Goal: Task Accomplishment & Management: Manage account settings

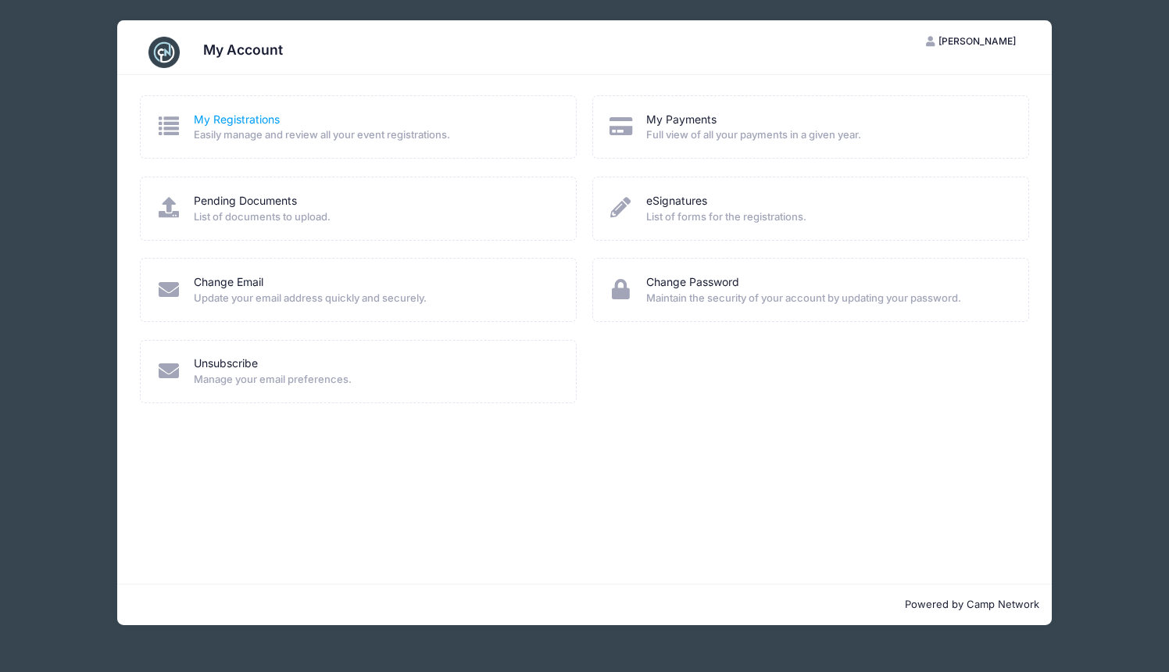
click at [249, 120] on link "My Registrations" at bounding box center [237, 120] width 86 height 16
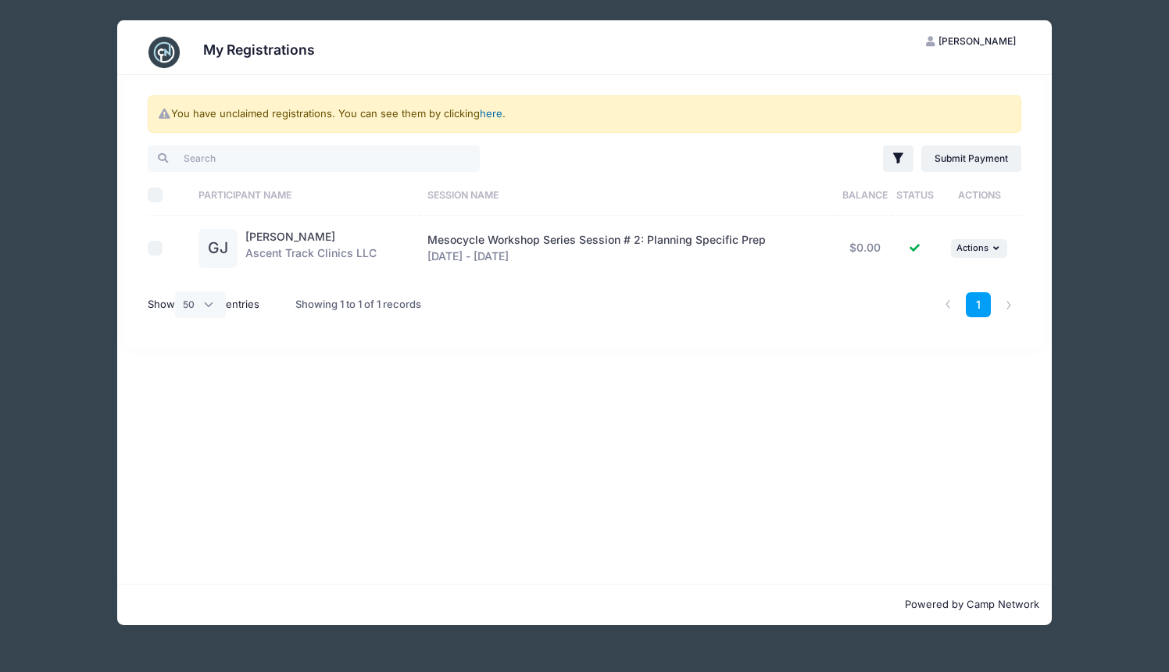
click at [500, 114] on link "here" at bounding box center [491, 113] width 23 height 13
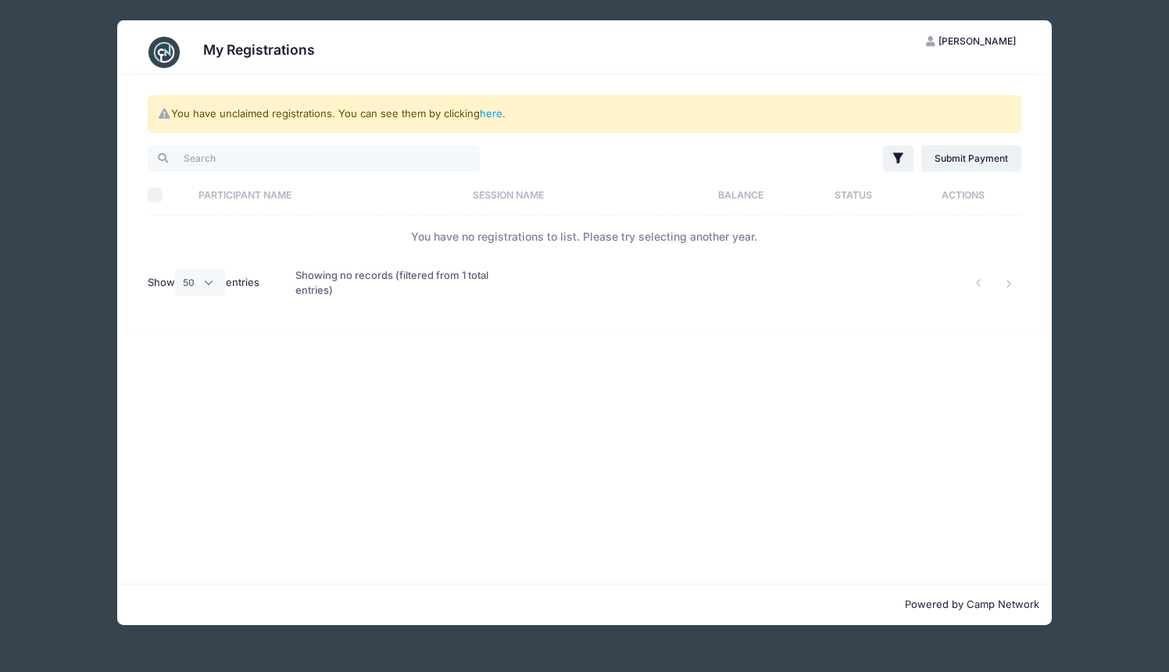
click at [274, 195] on th "Participant Name" at bounding box center [328, 194] width 274 height 41
click at [296, 53] on h3 "My Registrations" at bounding box center [259, 49] width 112 height 16
select select "-1"
click option "All" at bounding box center [0, 0] width 0 height 0
click at [976, 41] on span "[PERSON_NAME]" at bounding box center [977, 41] width 77 height 12
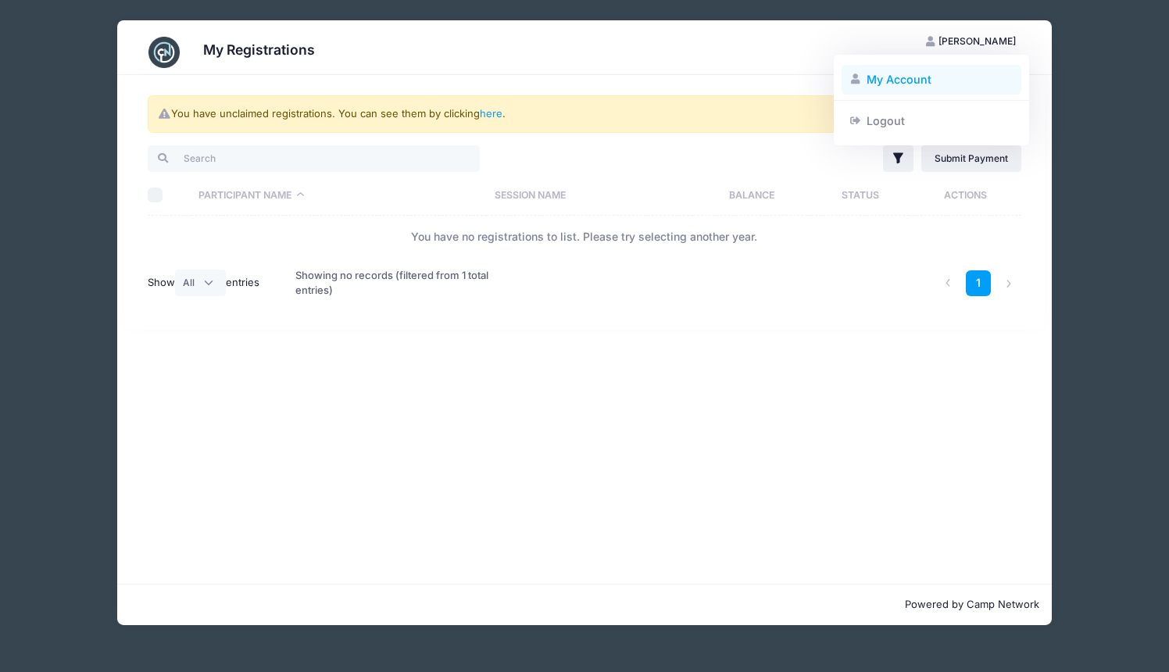
click at [900, 83] on link "My Account" at bounding box center [932, 80] width 181 height 30
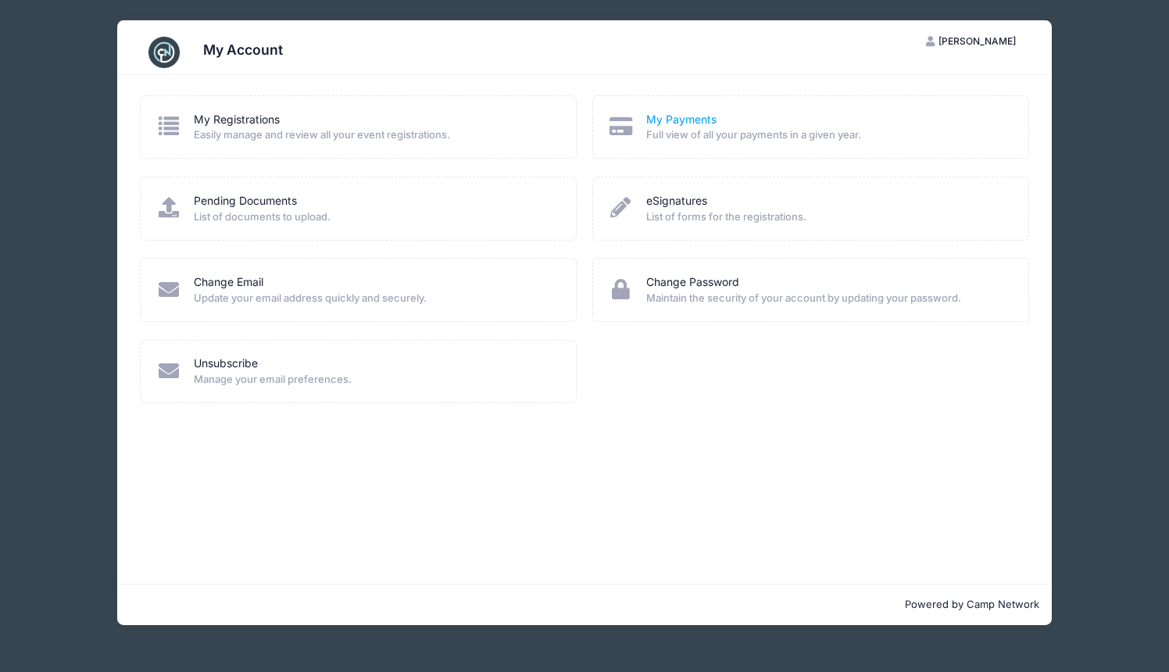
click at [685, 122] on link "My Payments" at bounding box center [681, 120] width 70 height 16
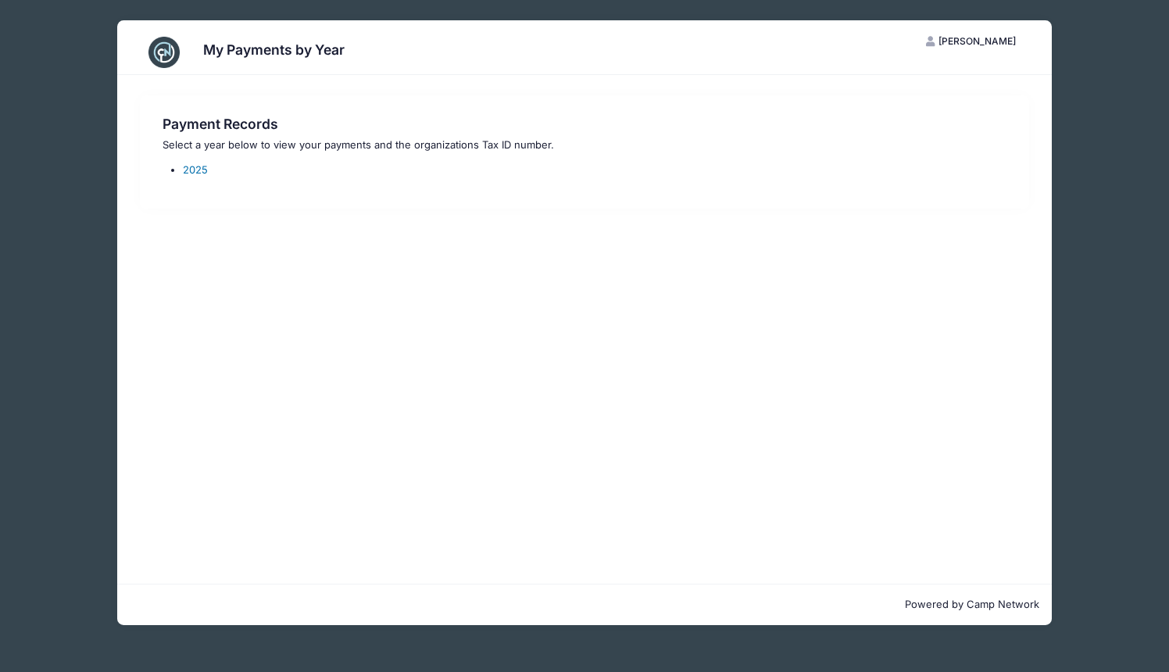
click at [199, 170] on link "2025" at bounding box center [195, 169] width 25 height 13
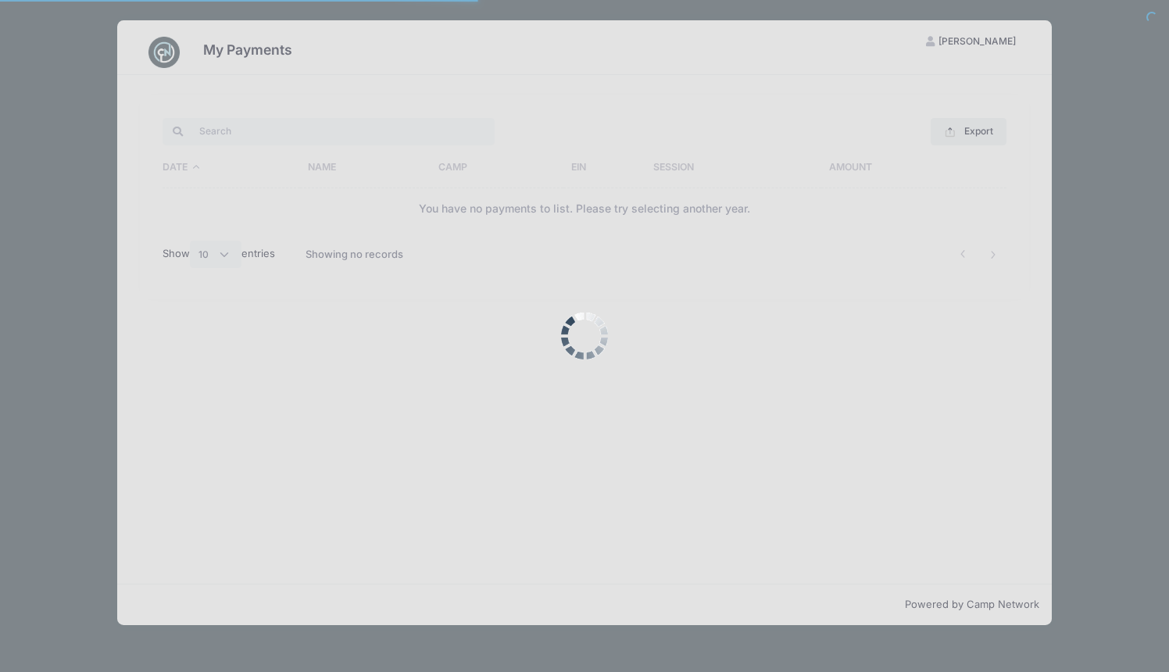
select select "10"
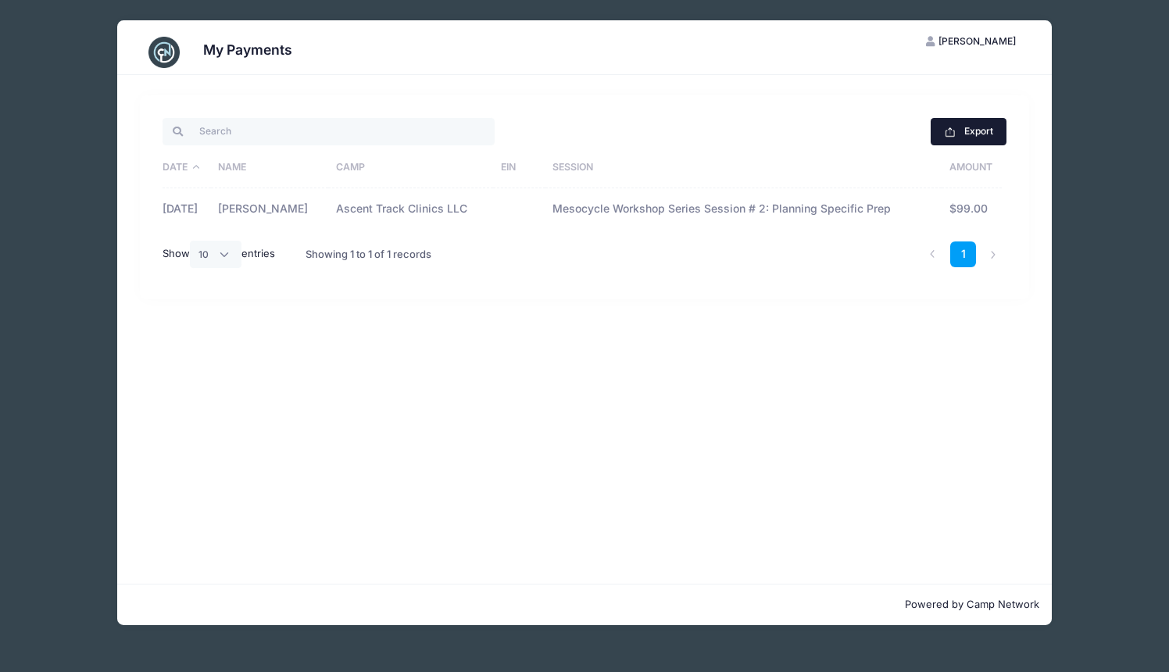
click at [984, 134] on button "Export" at bounding box center [969, 131] width 76 height 27
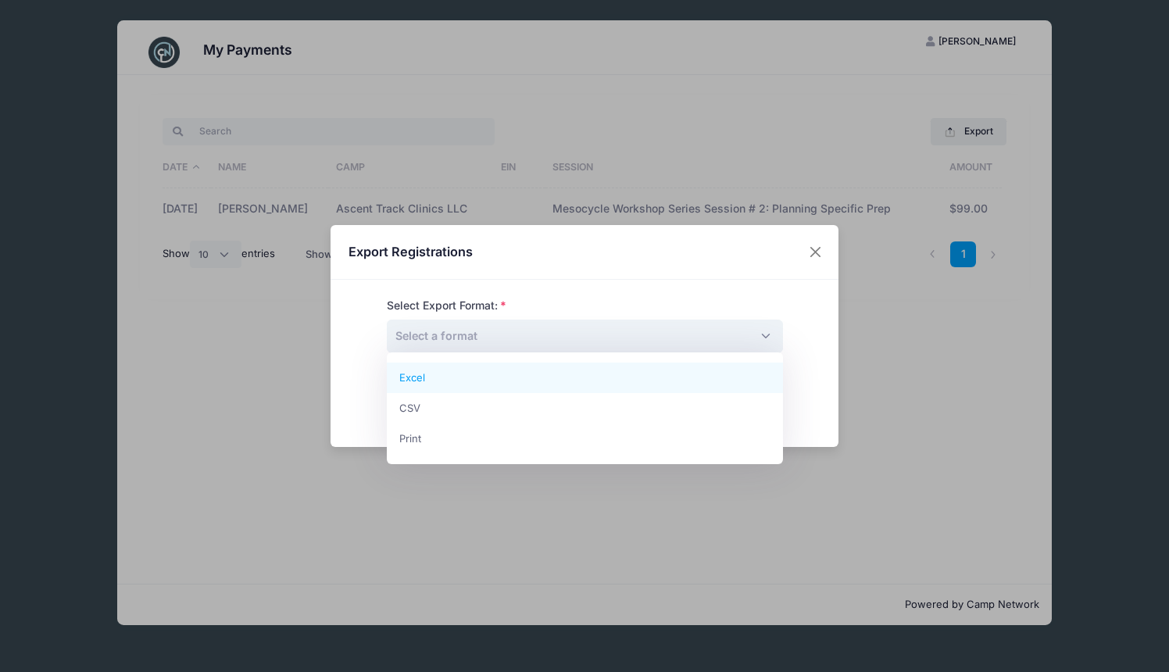
click at [764, 338] on span "Select a format" at bounding box center [585, 337] width 396 height 34
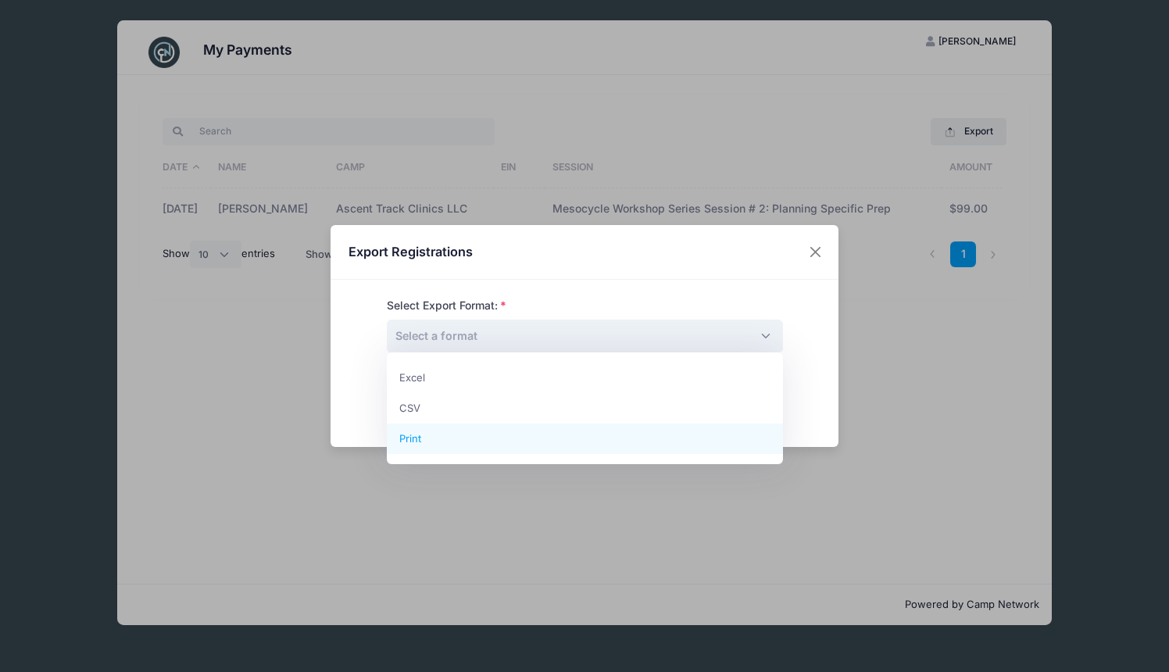
select select "print"
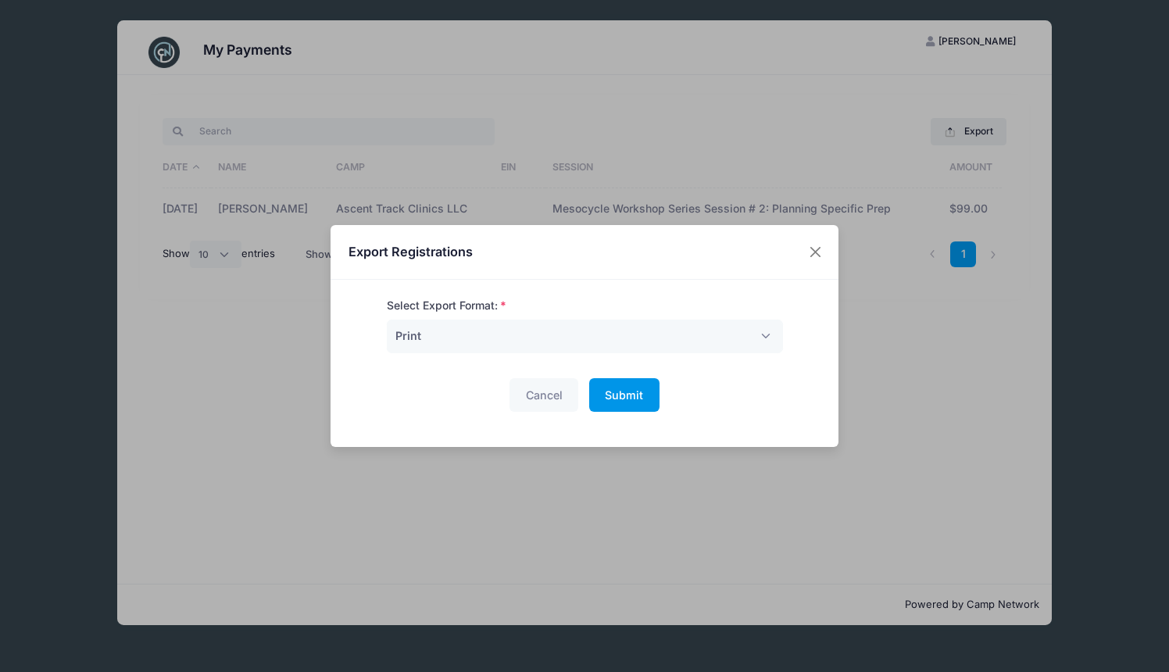
click at [630, 399] on span "Submit" at bounding box center [624, 394] width 38 height 13
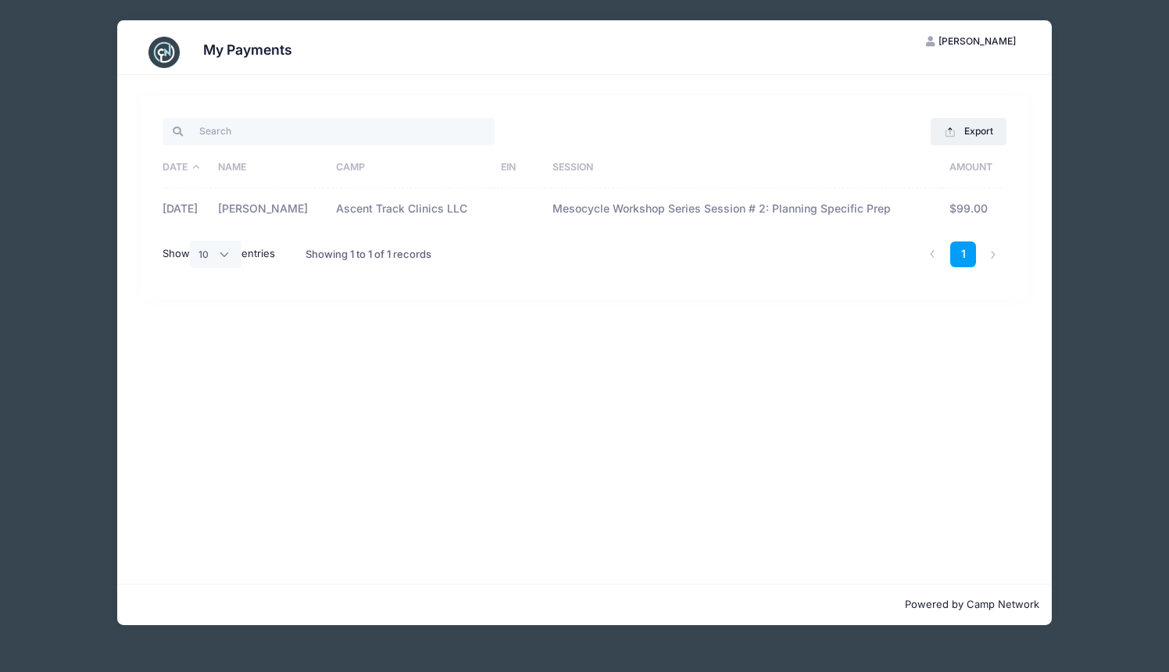
click at [277, 216] on td "[PERSON_NAME]" at bounding box center [270, 208] width 118 height 41
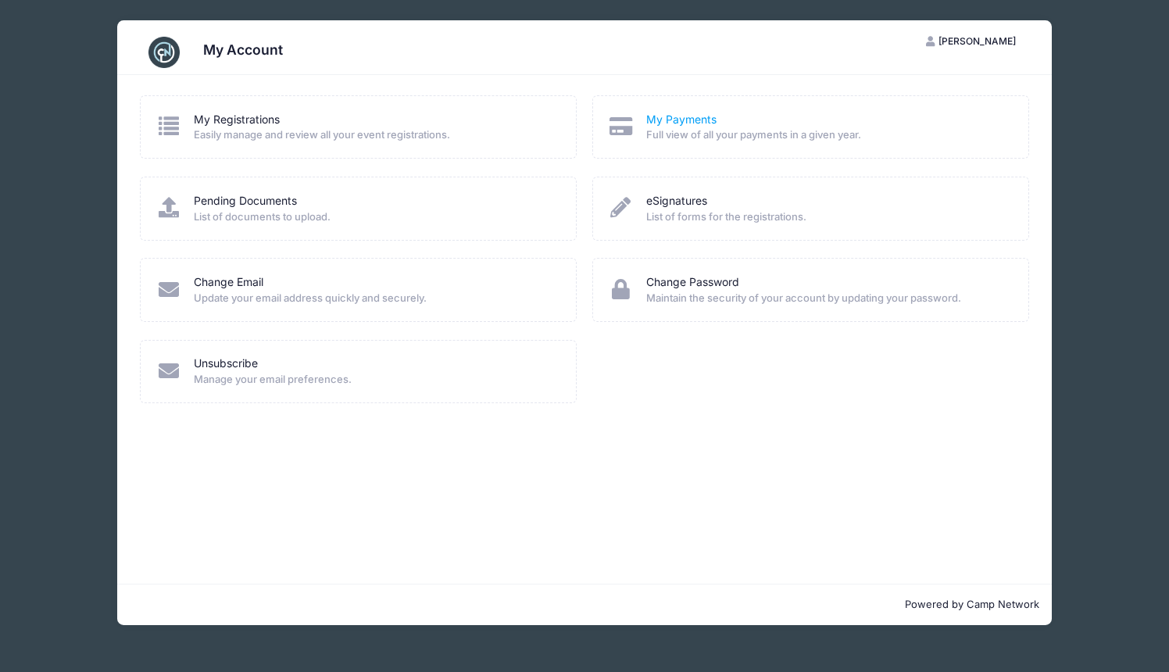
click at [669, 123] on link "My Payments" at bounding box center [681, 120] width 70 height 16
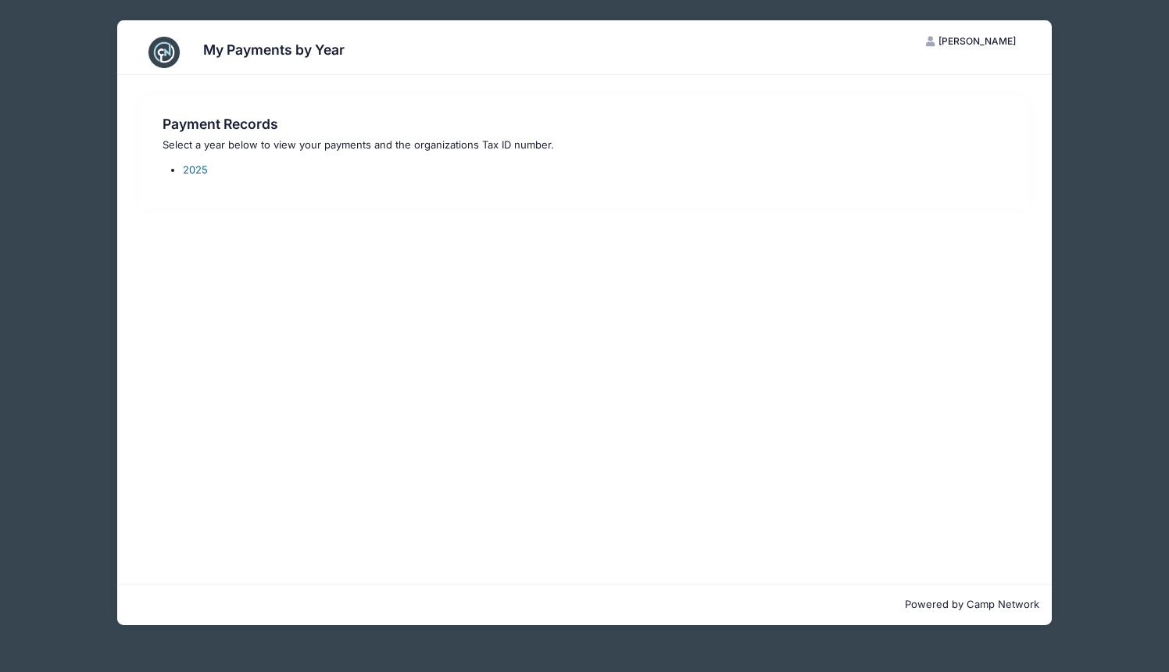
click at [197, 168] on link "2025" at bounding box center [195, 169] width 25 height 13
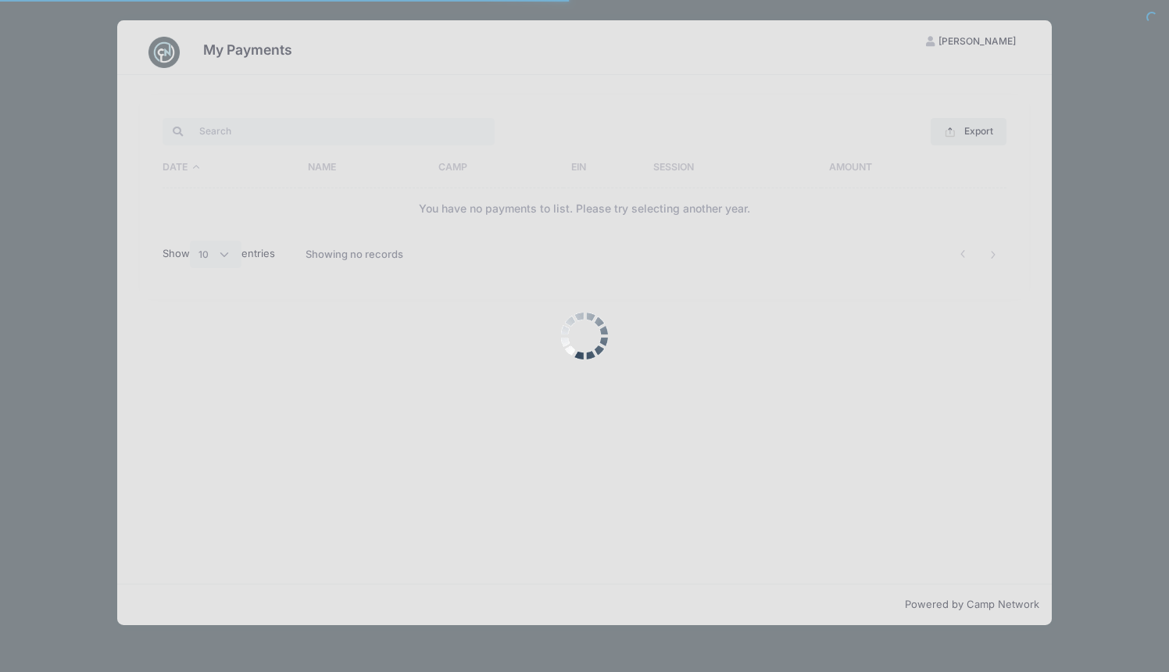
select select "10"
